Goal: Task Accomplishment & Management: Use online tool/utility

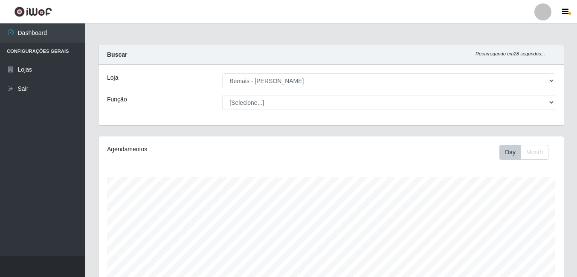
select select "230"
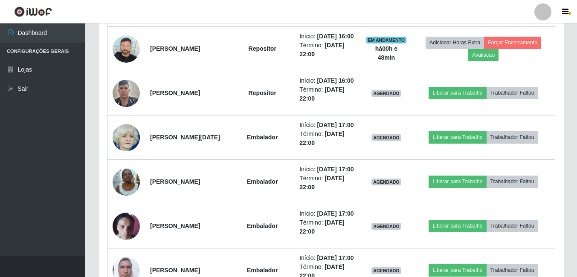
scroll to position [177, 465]
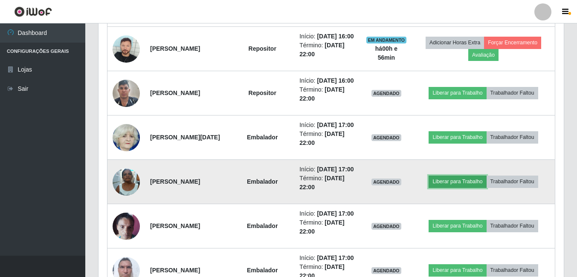
click at [448, 188] on button "Liberar para Trabalho" at bounding box center [458, 182] width 58 height 12
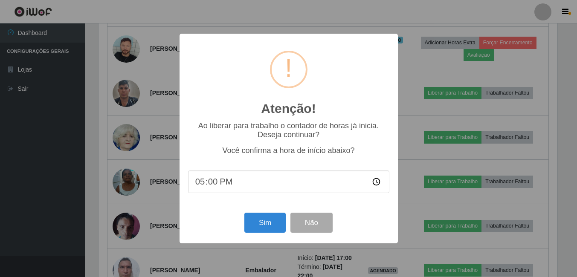
scroll to position [177, 461]
click at [263, 223] on button "Sim" at bounding box center [265, 223] width 41 height 20
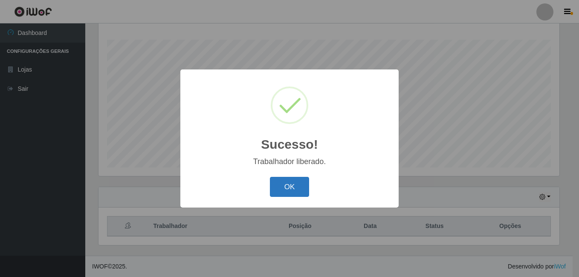
click at [280, 188] on button "OK" at bounding box center [290, 187] width 40 height 20
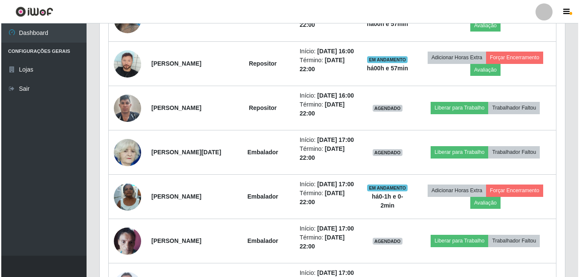
scroll to position [436, 0]
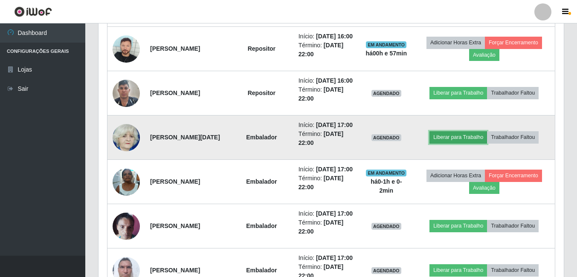
click at [456, 143] on button "Liberar para Trabalho" at bounding box center [459, 137] width 58 height 12
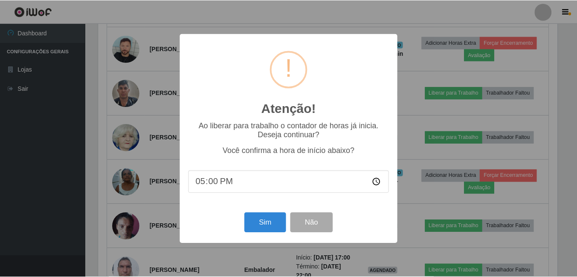
scroll to position [177, 461]
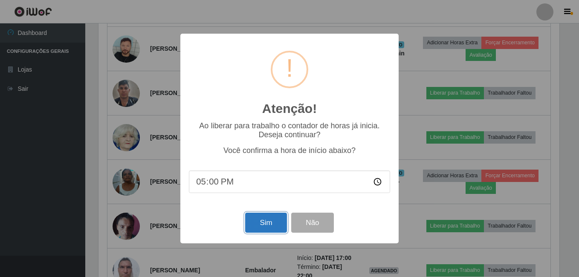
click at [265, 226] on button "Sim" at bounding box center [265, 223] width 41 height 20
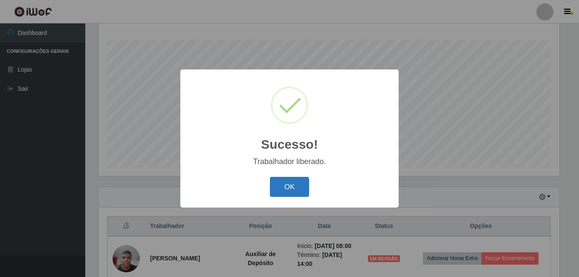
click at [283, 184] on button "OK" at bounding box center [290, 187] width 40 height 20
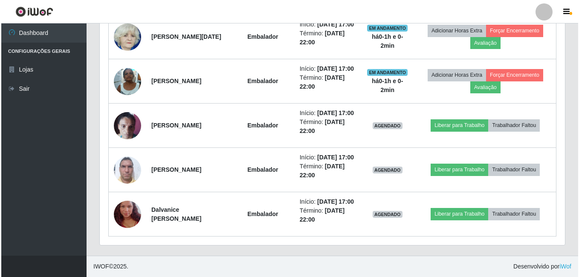
scroll to position [564, 0]
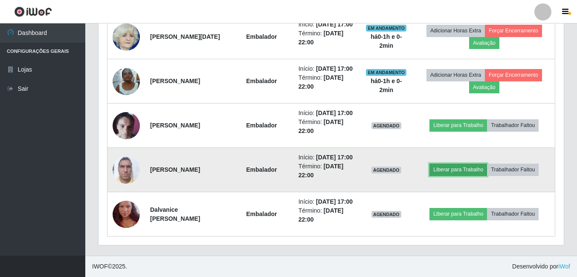
click at [469, 176] on button "Liberar para Trabalho" at bounding box center [459, 170] width 58 height 12
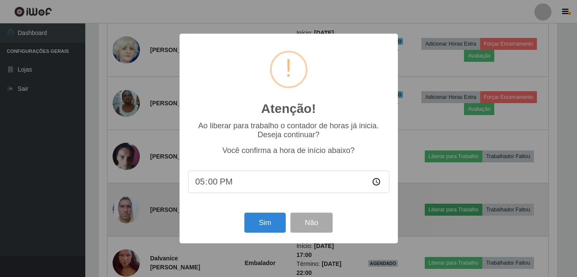
scroll to position [177, 461]
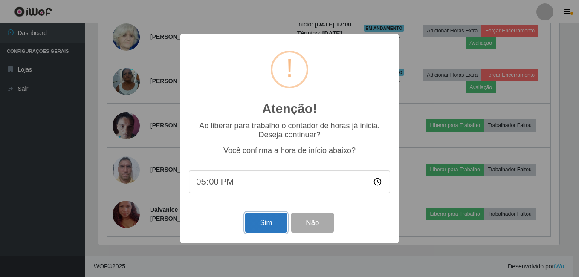
click at [257, 225] on button "Sim" at bounding box center [265, 223] width 41 height 20
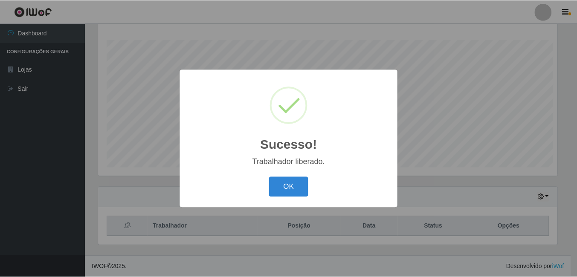
scroll to position [0, 0]
click at [290, 189] on button "OK" at bounding box center [290, 187] width 40 height 20
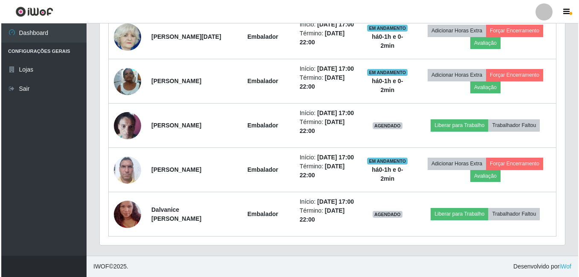
scroll to position [617, 0]
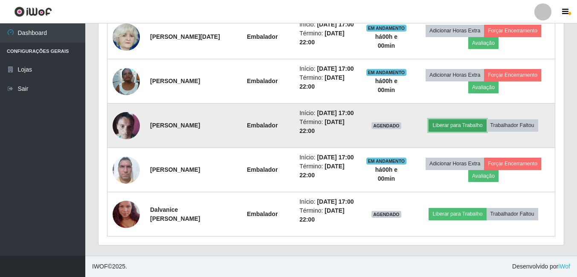
click at [473, 119] on button "Liberar para Trabalho" at bounding box center [458, 125] width 58 height 12
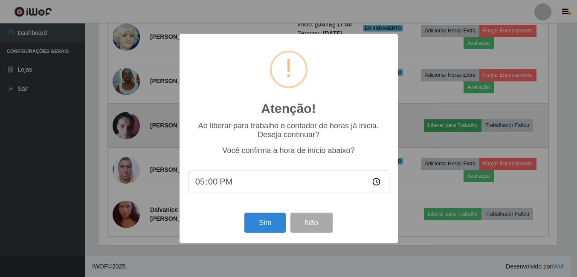
scroll to position [177, 461]
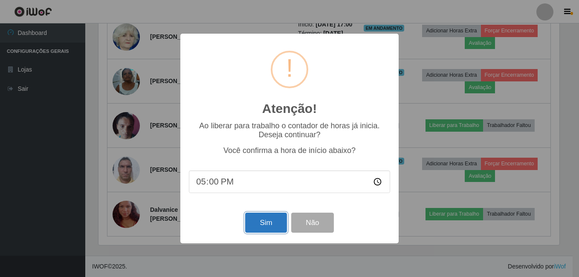
click at [261, 227] on button "Sim" at bounding box center [265, 223] width 41 height 20
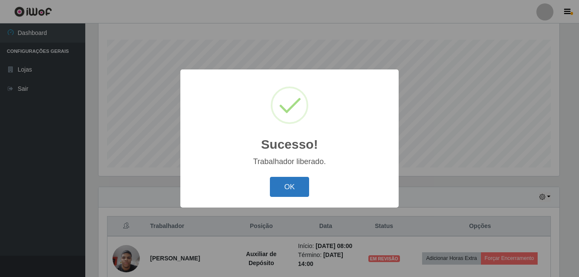
click at [287, 193] on button "OK" at bounding box center [290, 187] width 40 height 20
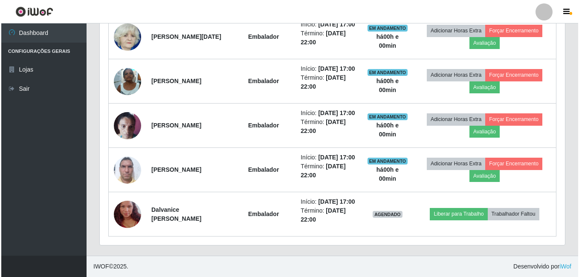
scroll to position [617, 0]
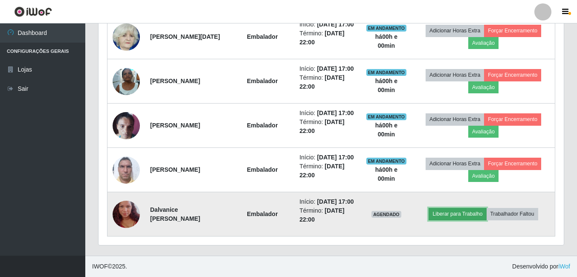
click at [467, 209] on button "Liberar para Trabalho" at bounding box center [458, 214] width 58 height 12
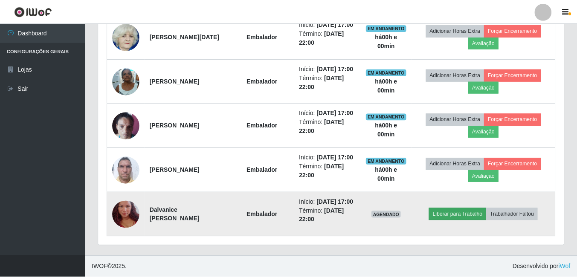
scroll to position [177, 461]
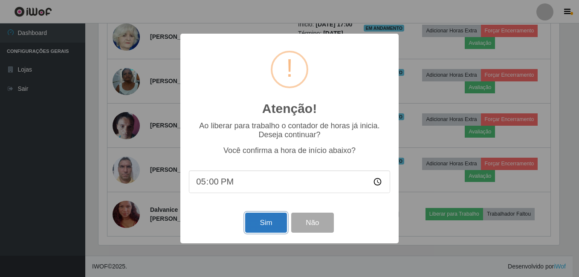
click at [263, 223] on button "Sim" at bounding box center [265, 223] width 41 height 20
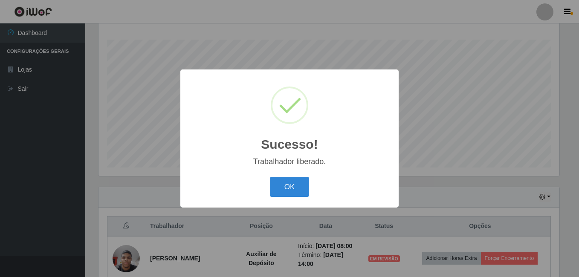
click at [283, 175] on div "Sucesso! × Trabalhador liberado. OK Cancel" at bounding box center [289, 139] width 218 height 138
click at [282, 186] on button "OK" at bounding box center [290, 187] width 40 height 20
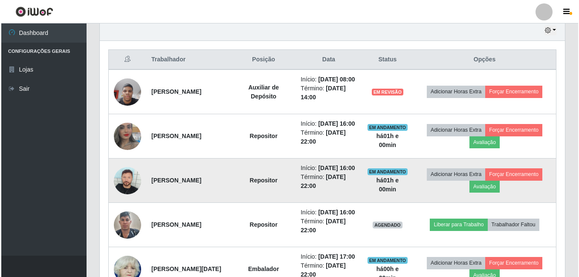
scroll to position [319, 0]
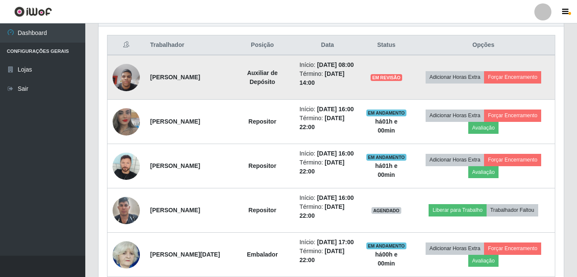
click at [116, 88] on img at bounding box center [126, 77] width 27 height 36
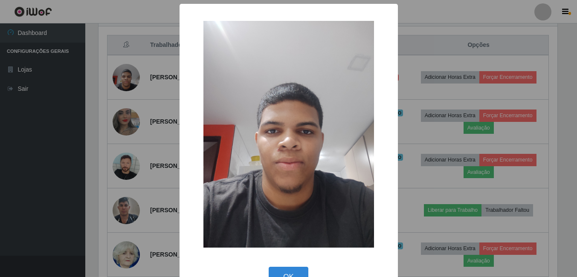
scroll to position [177, 461]
click at [282, 274] on button "OK" at bounding box center [290, 277] width 40 height 20
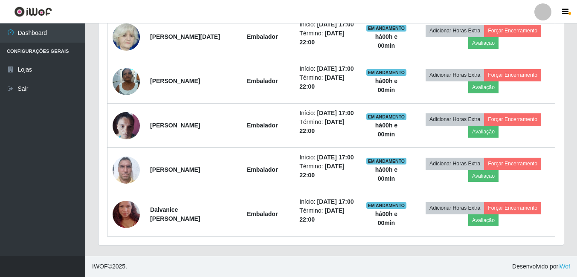
scroll to position [575, 0]
